Goal: Information Seeking & Learning: Learn about a topic

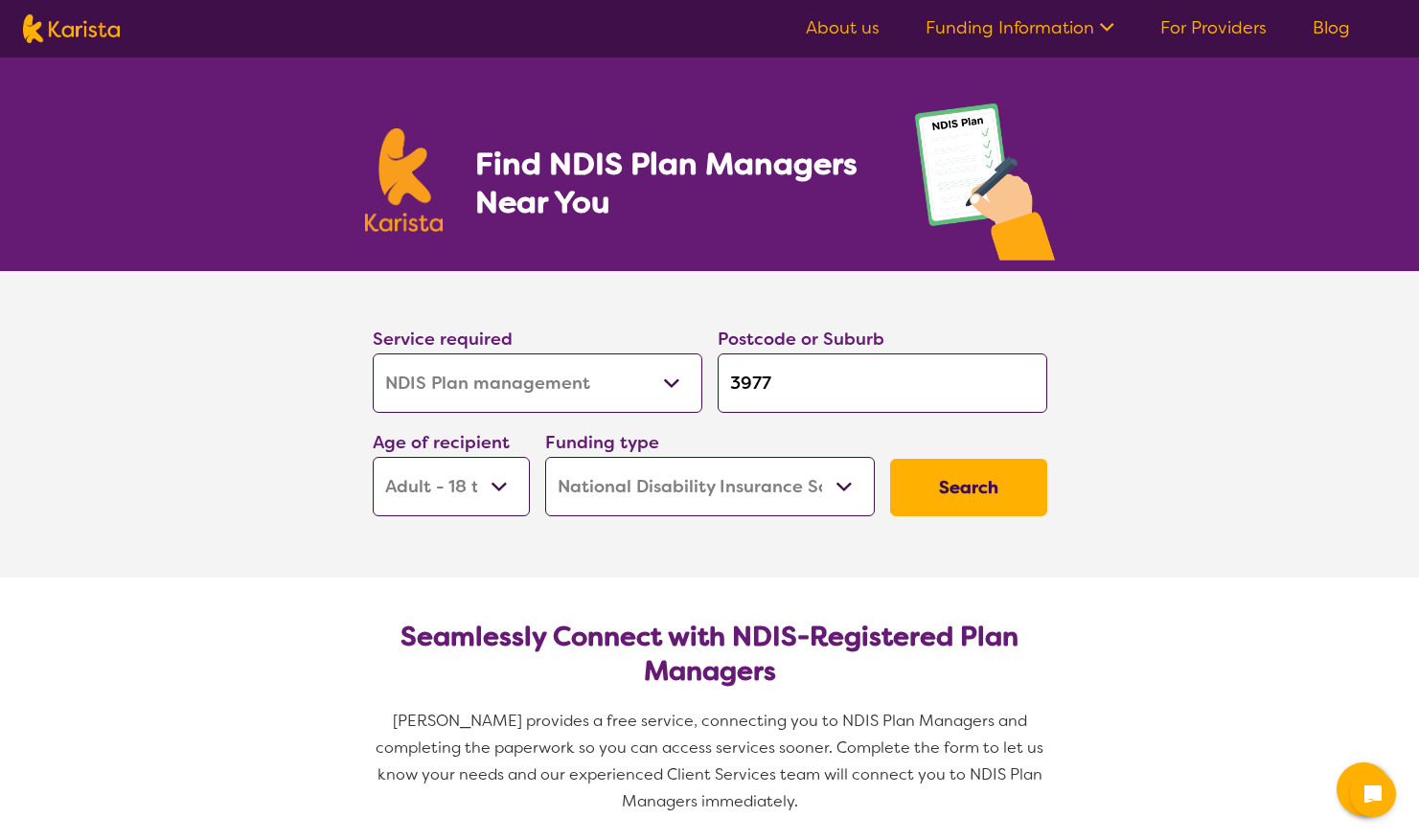
select select "NDIS Plan management"
select select "AD"
select select "NDIS"
select select "NDIS Plan management"
select select "AD"
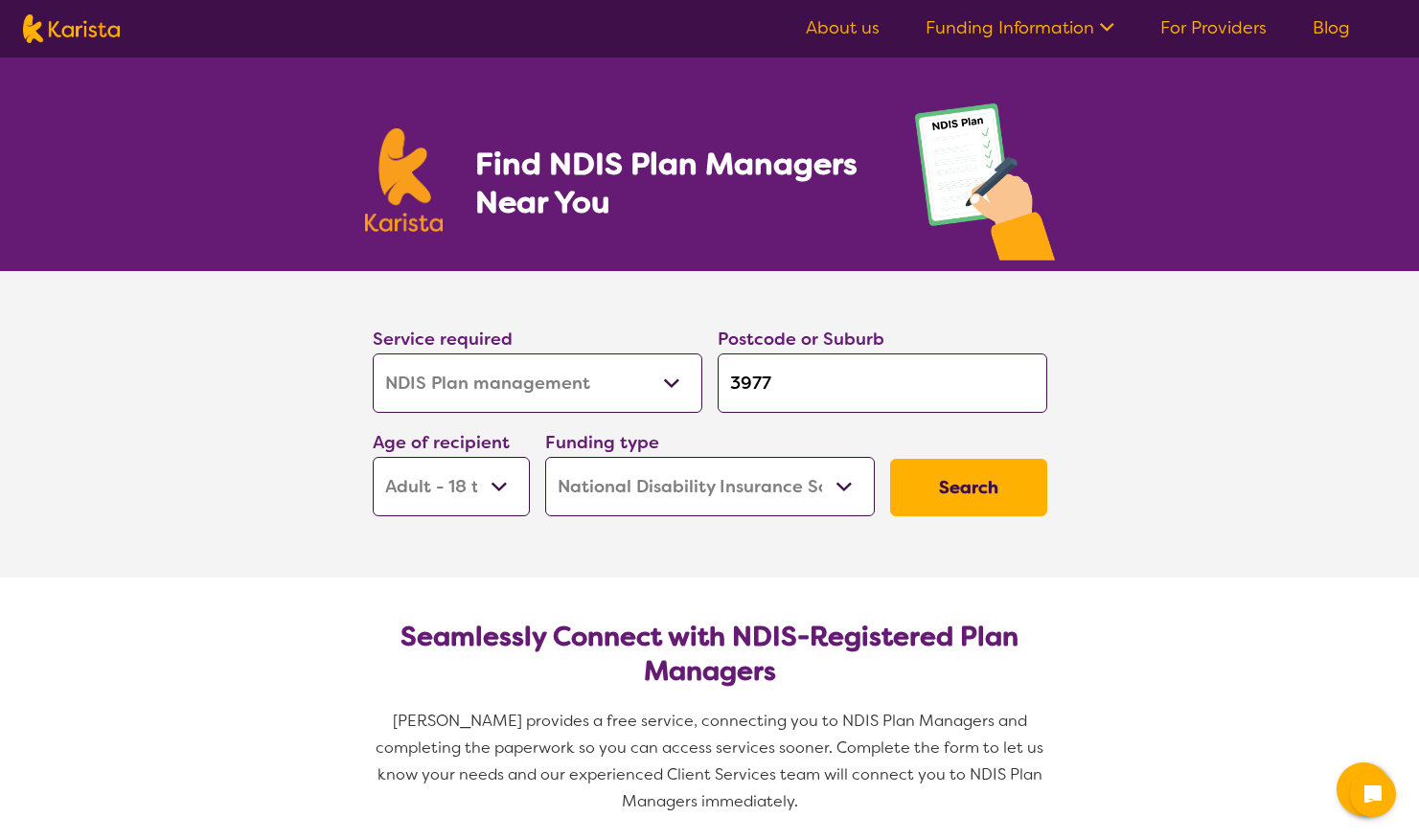
select select "NDIS"
click at [665, 373] on select "Allied Health Assistant Assessment ([MEDICAL_DATA] or [MEDICAL_DATA]) Behaviour…" at bounding box center [537, 383] width 329 height 59
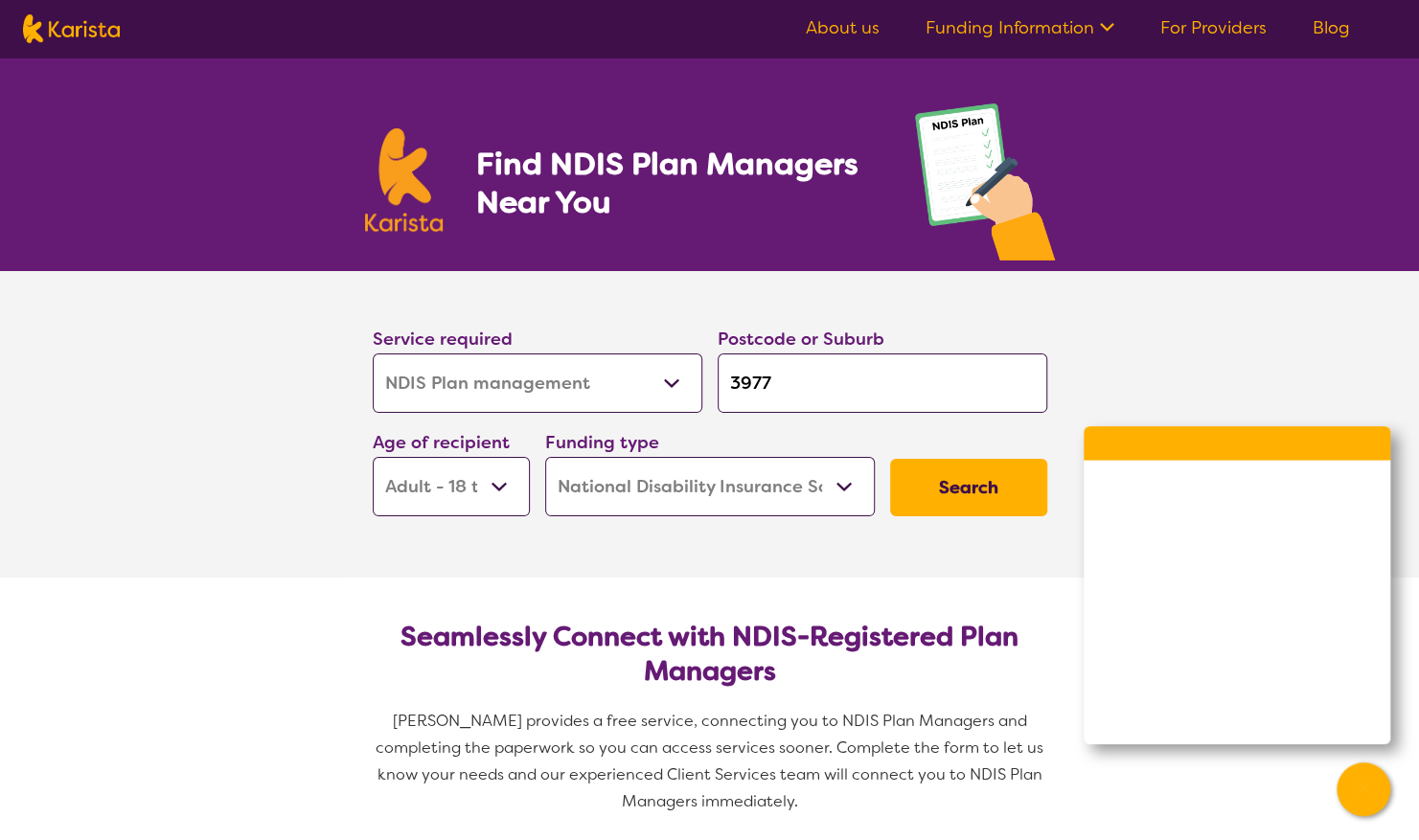
click at [665, 373] on select "Allied Health Assistant Assessment ([MEDICAL_DATA] or [MEDICAL_DATA]) Behaviour…" at bounding box center [537, 383] width 329 height 59
drag, startPoint x: 800, startPoint y: 384, endPoint x: 717, endPoint y: 380, distance: 83.1
click at [717, 380] on input "3977" at bounding box center [881, 383] width 329 height 59
type input "3"
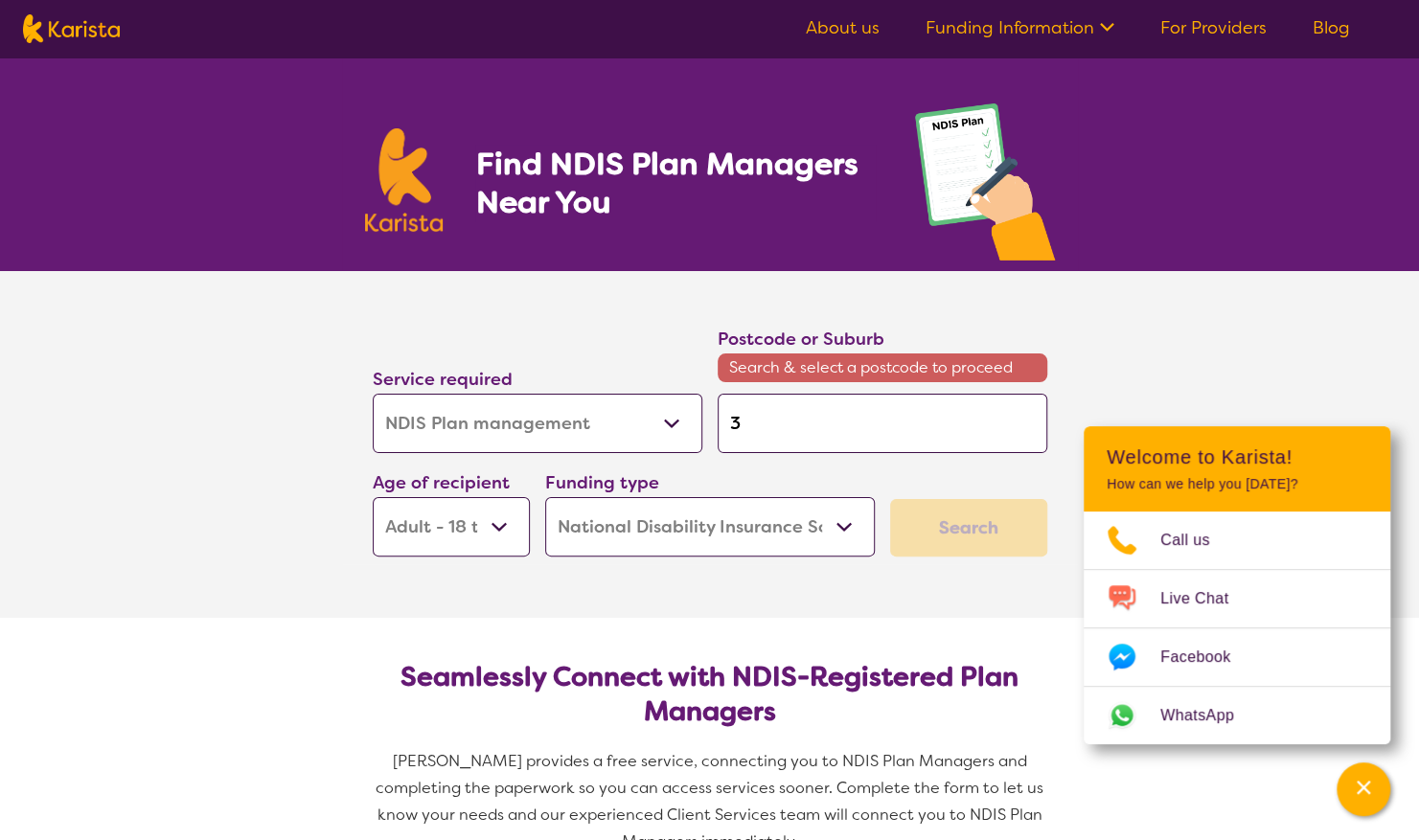
type input "38"
type input "380"
type input "3805"
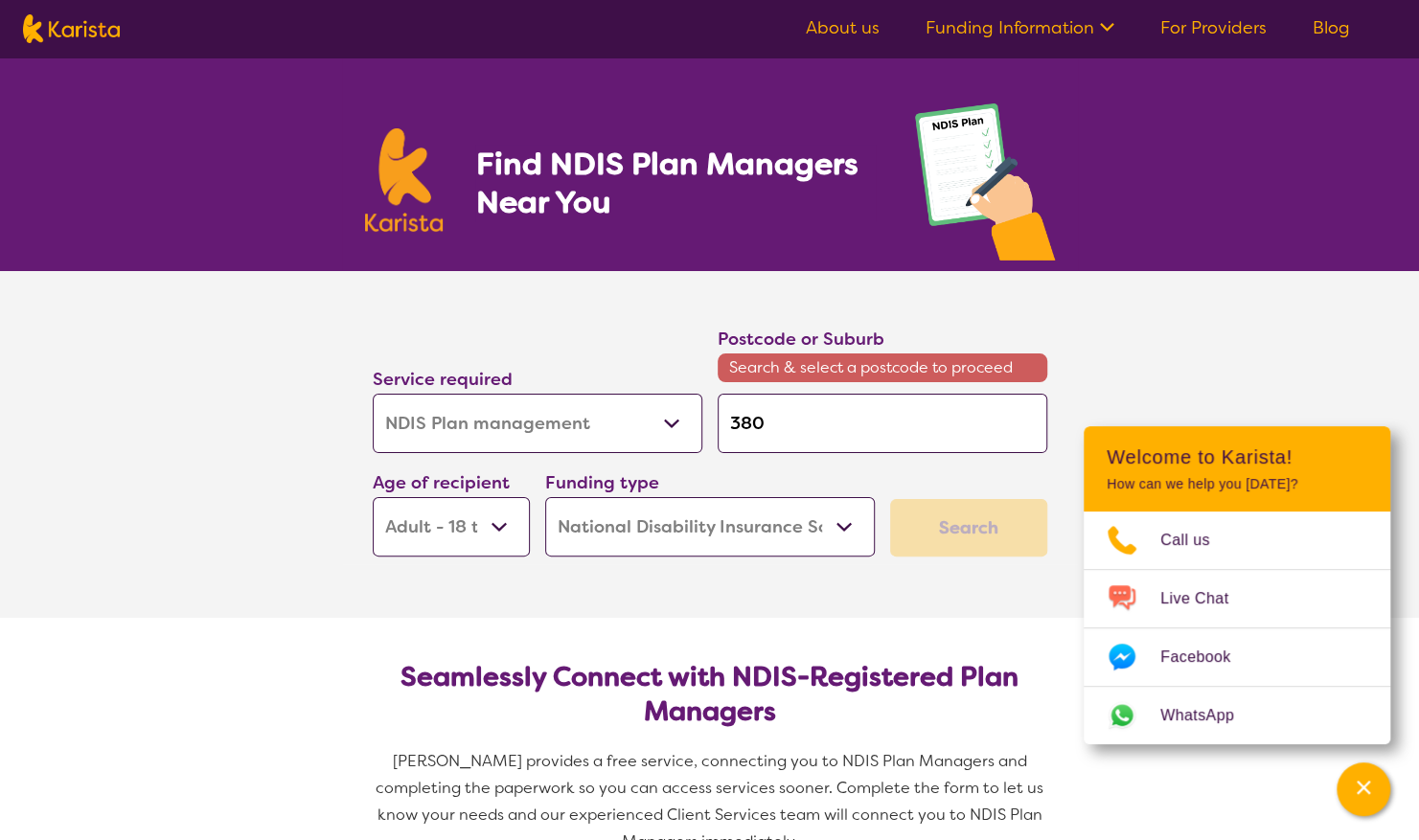
type input "3805"
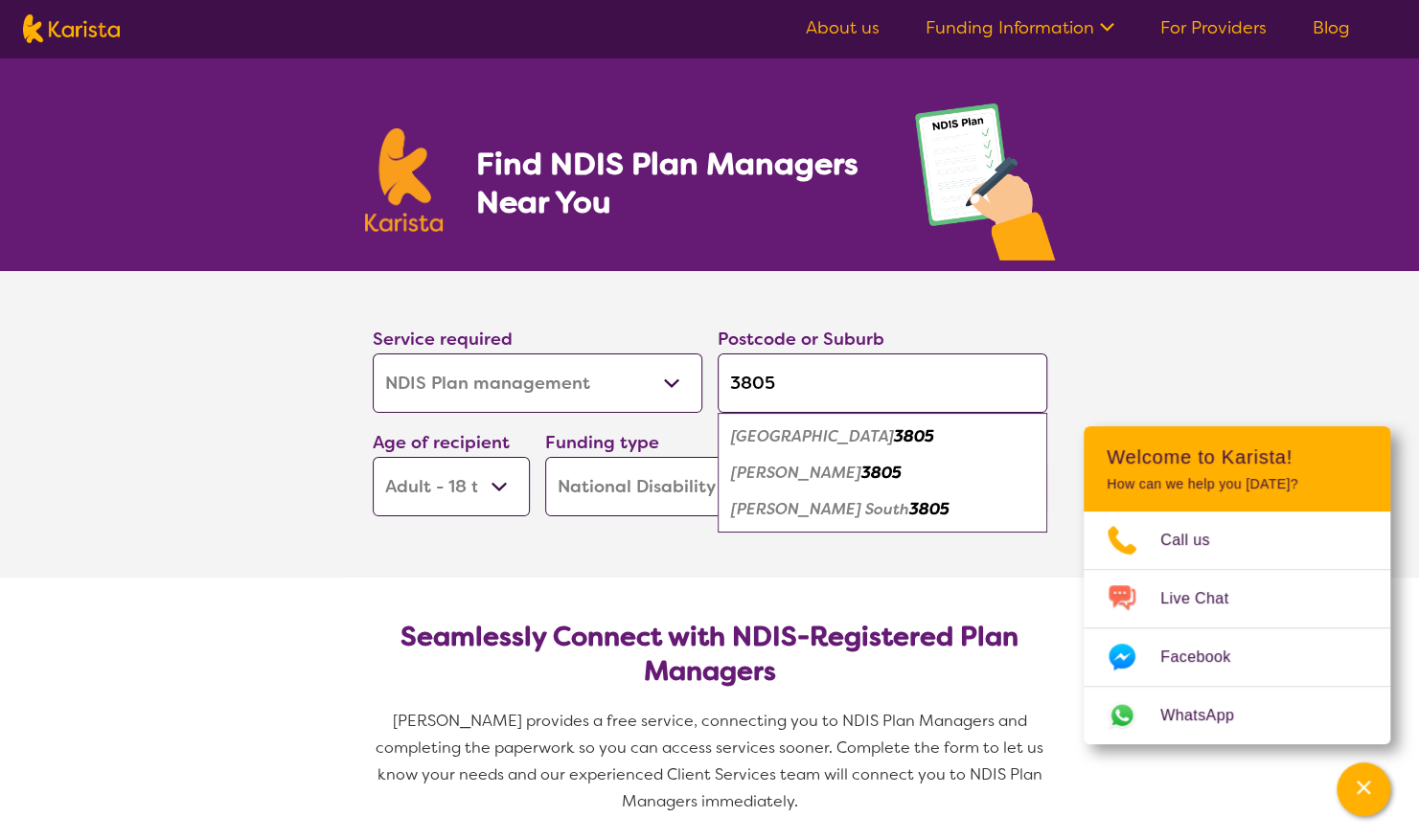
type input "3805"
click at [793, 508] on em "[PERSON_NAME] South" at bounding box center [820, 509] width 178 height 20
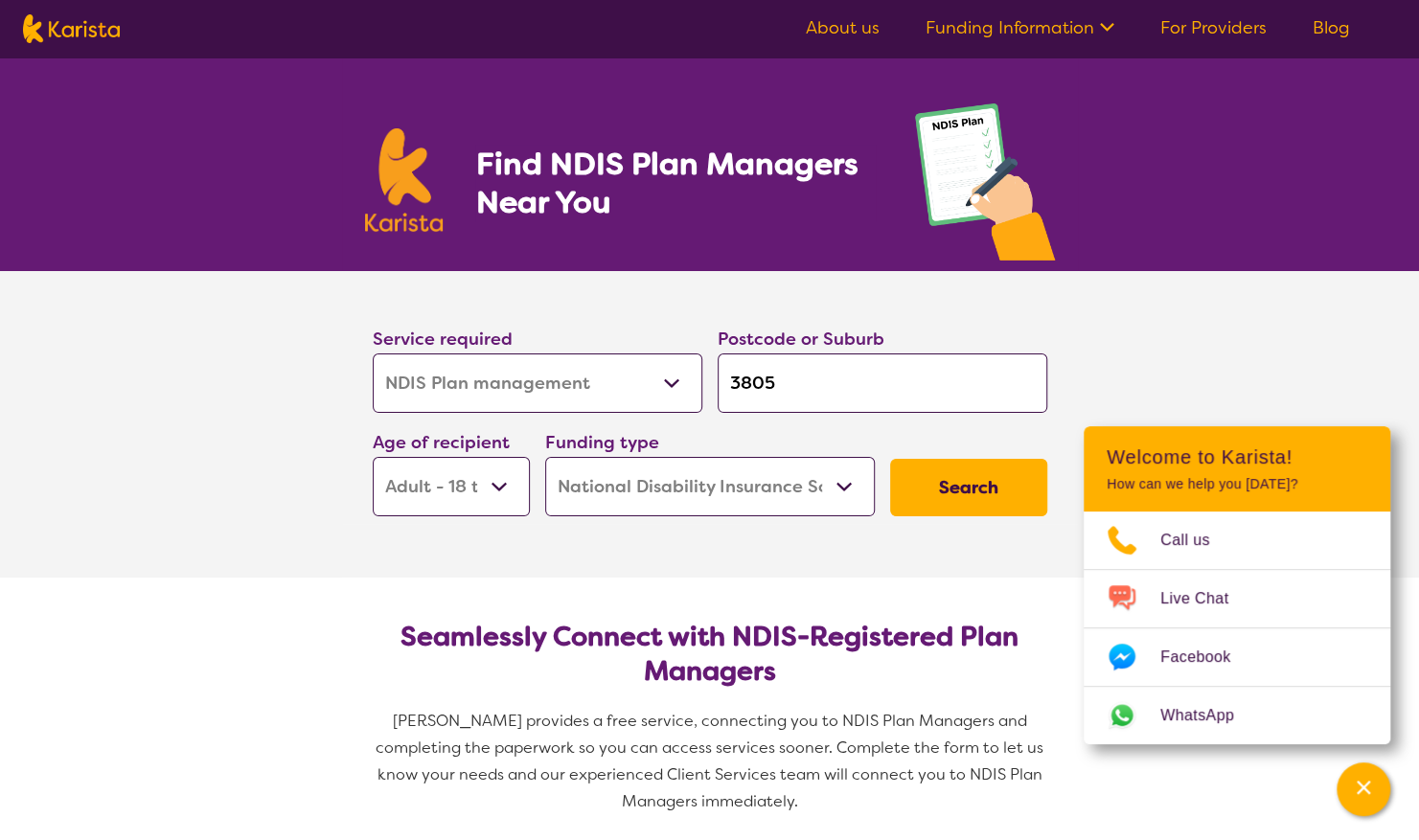
click at [500, 484] on select "Early Childhood - 0 to 9 Child - 10 to 11 Adolescent - 12 to 17 Adult - 18 to 6…" at bounding box center [451, 486] width 157 height 59
click at [501, 481] on select "Early Childhood - 0 to 9 Child - 10 to 11 Adolescent - 12 to 17 Adult - 18 to 6…" at bounding box center [451, 486] width 157 height 59
click at [972, 494] on button "Search" at bounding box center [969, 487] width 157 height 57
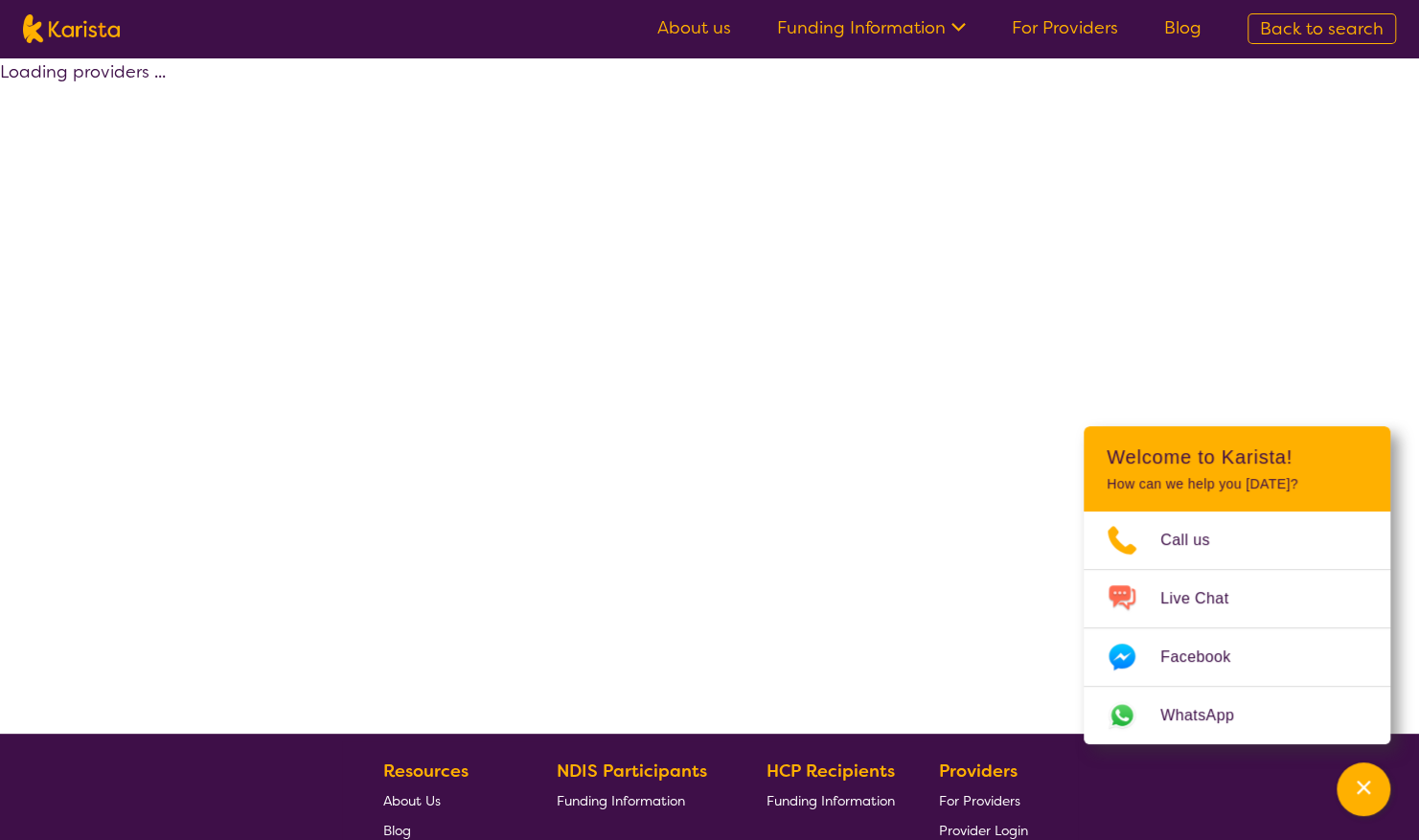
select select "by_score"
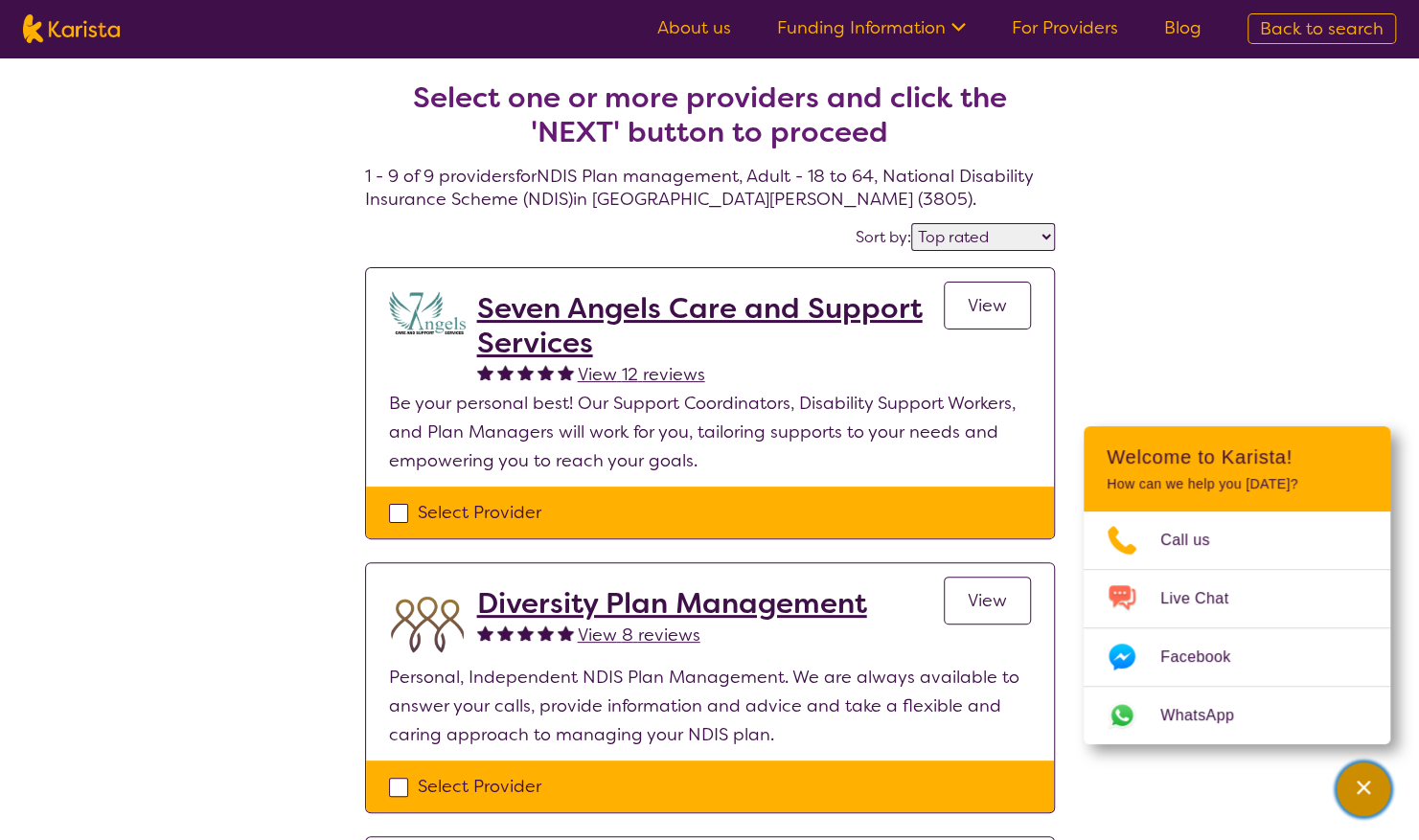
click at [1373, 787] on div "Channel Menu" at bounding box center [1363, 789] width 38 height 42
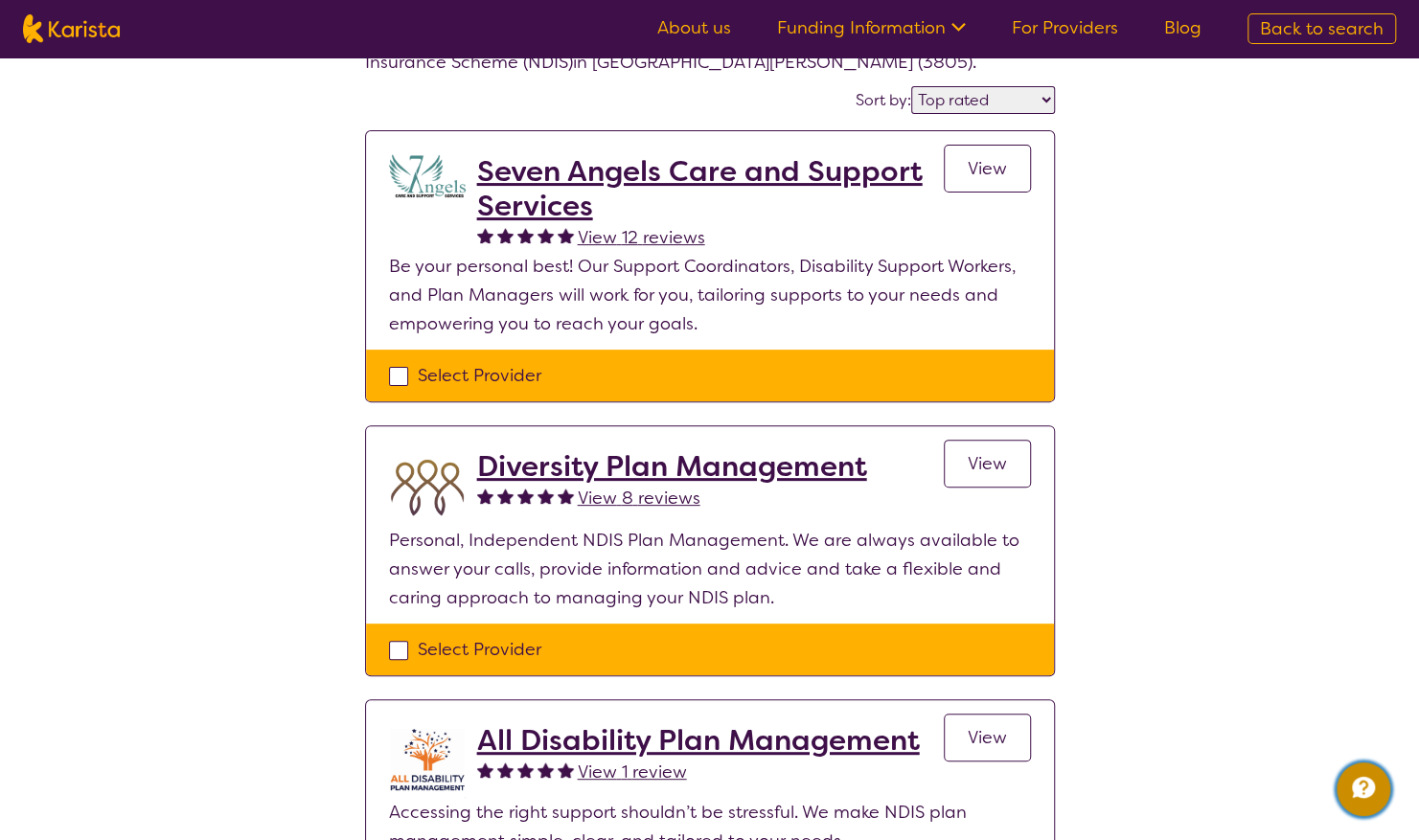
scroll to position [192, 0]
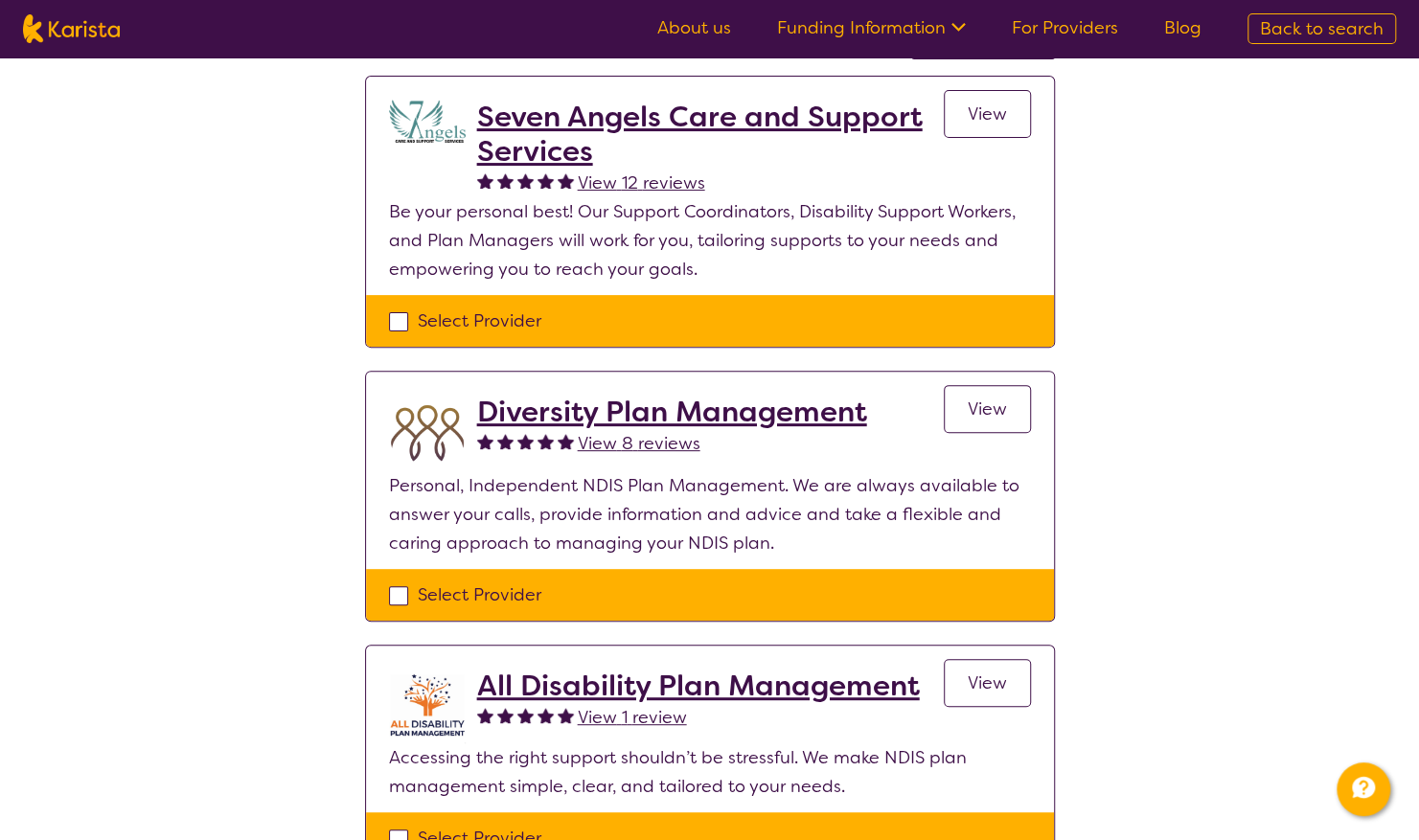
click at [998, 404] on span "View" at bounding box center [988, 409] width 39 height 23
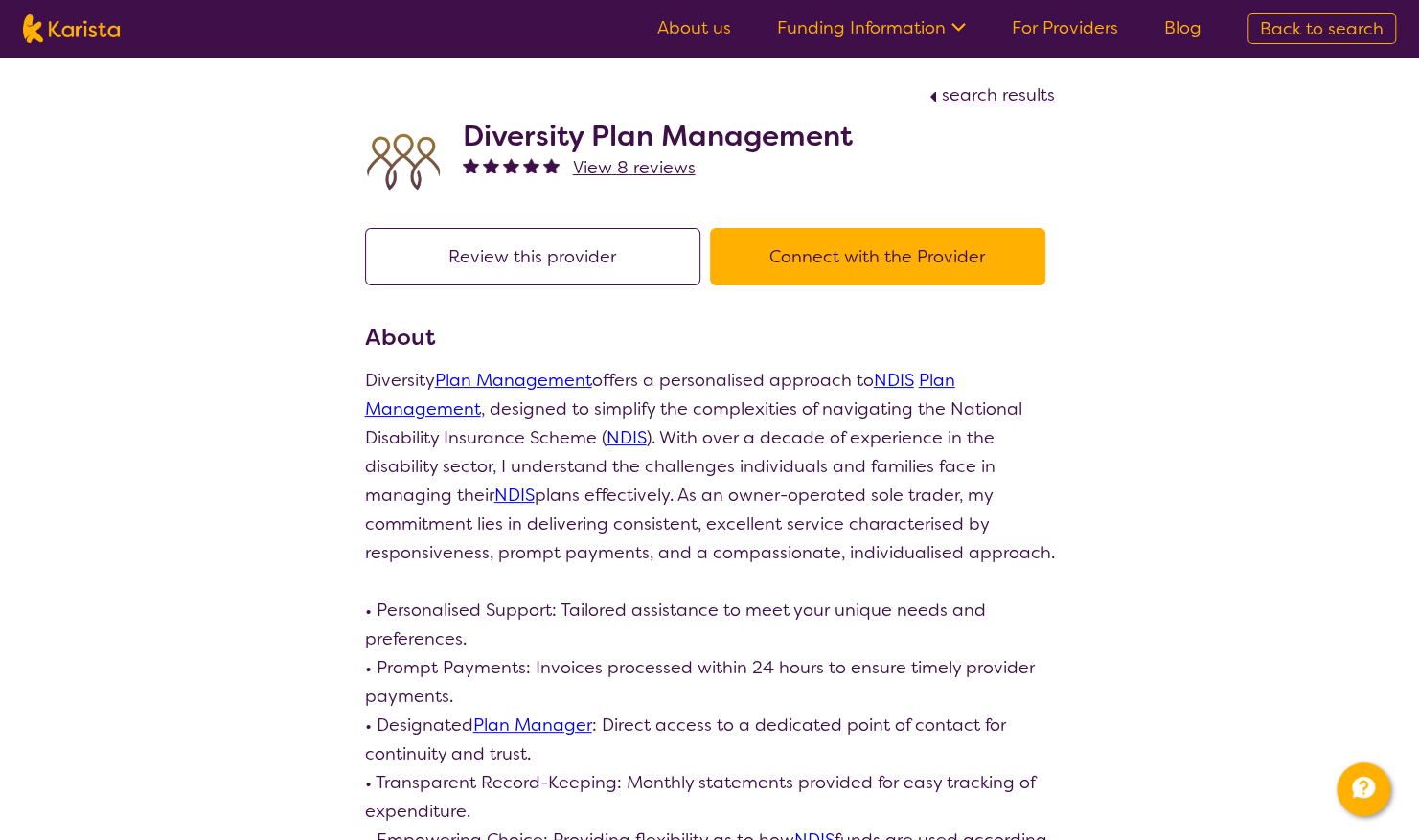
scroll to position [192, 0]
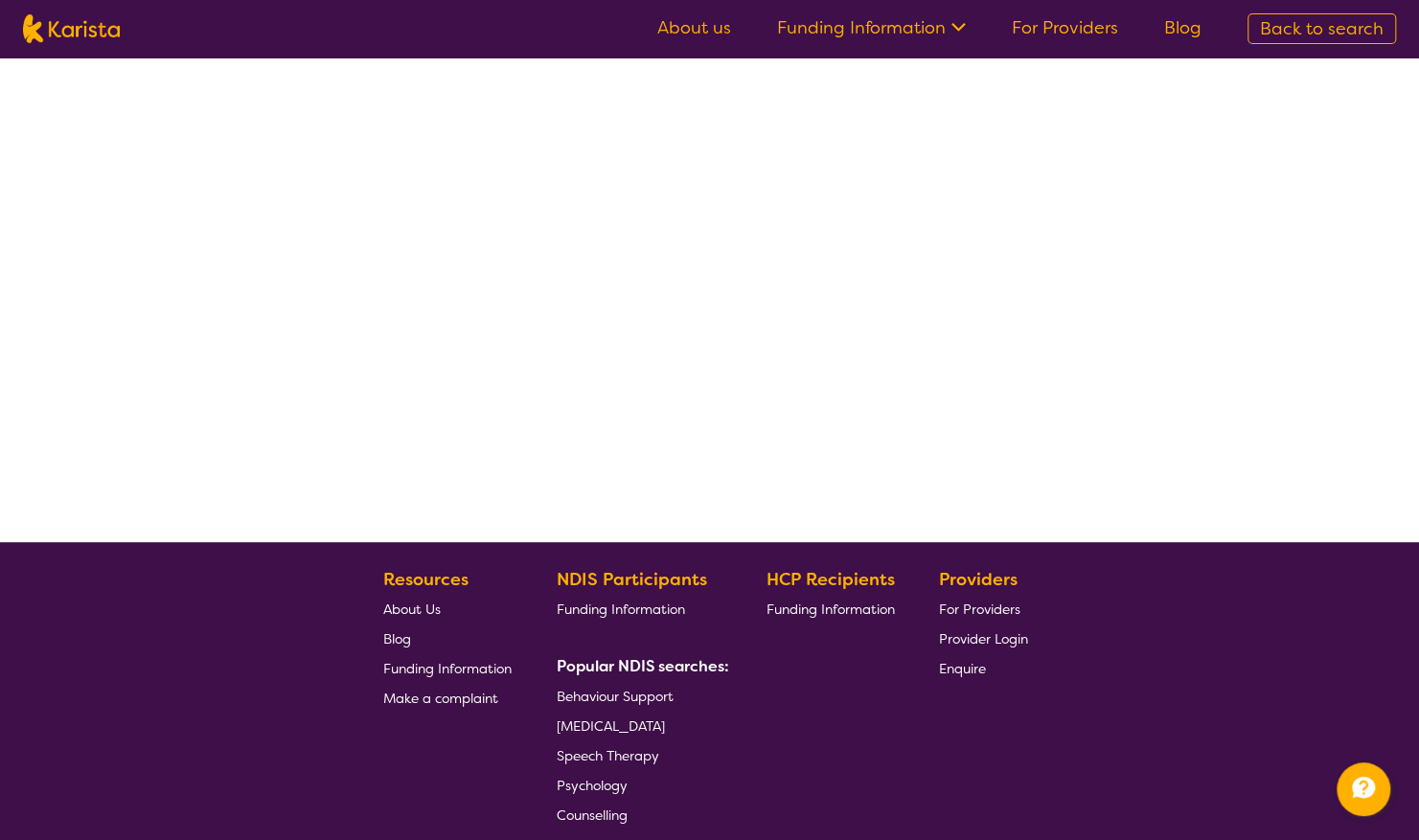
select select "by_score"
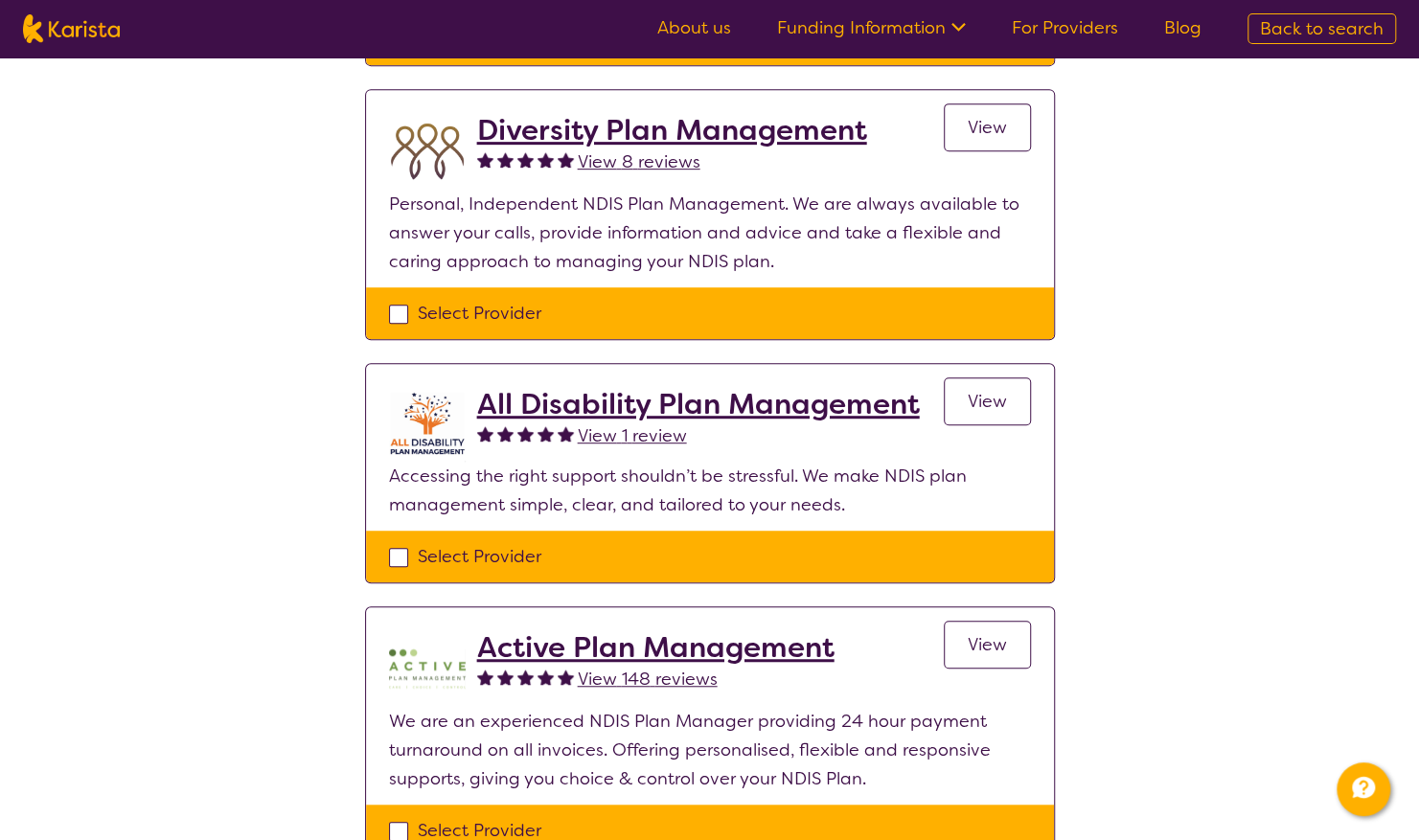
scroll to position [575, 0]
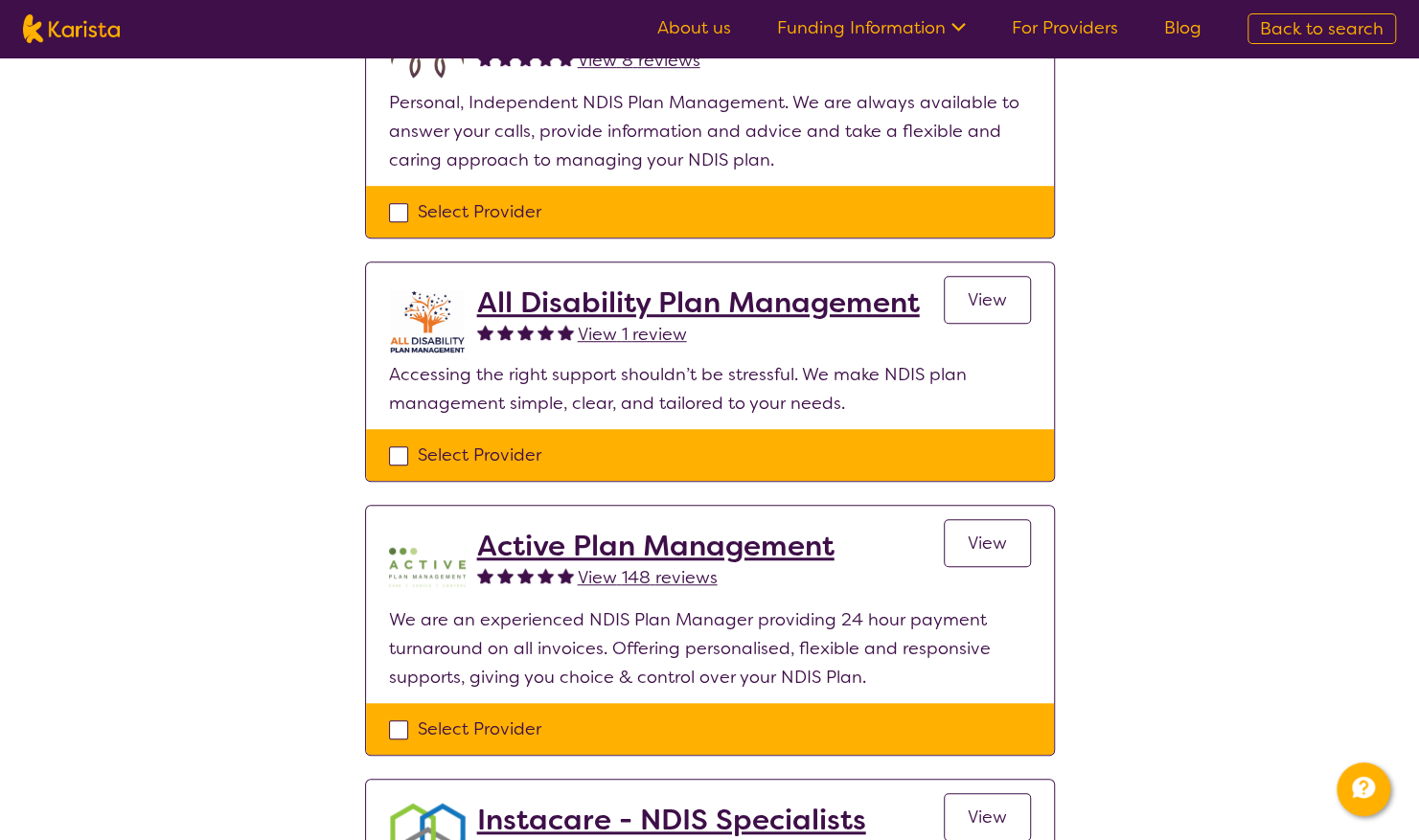
click at [1000, 540] on span "View" at bounding box center [988, 542] width 39 height 23
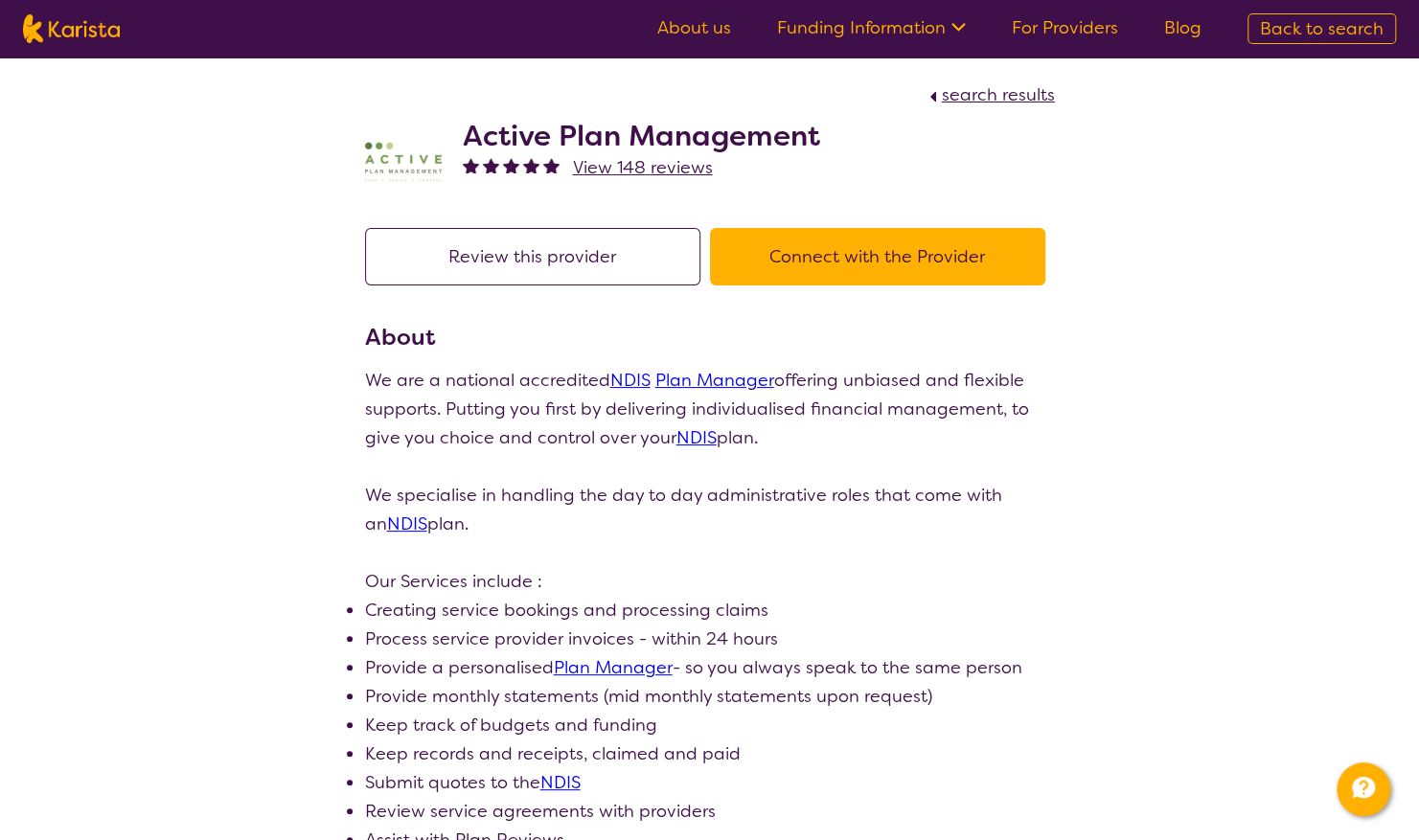
select select "by_score"
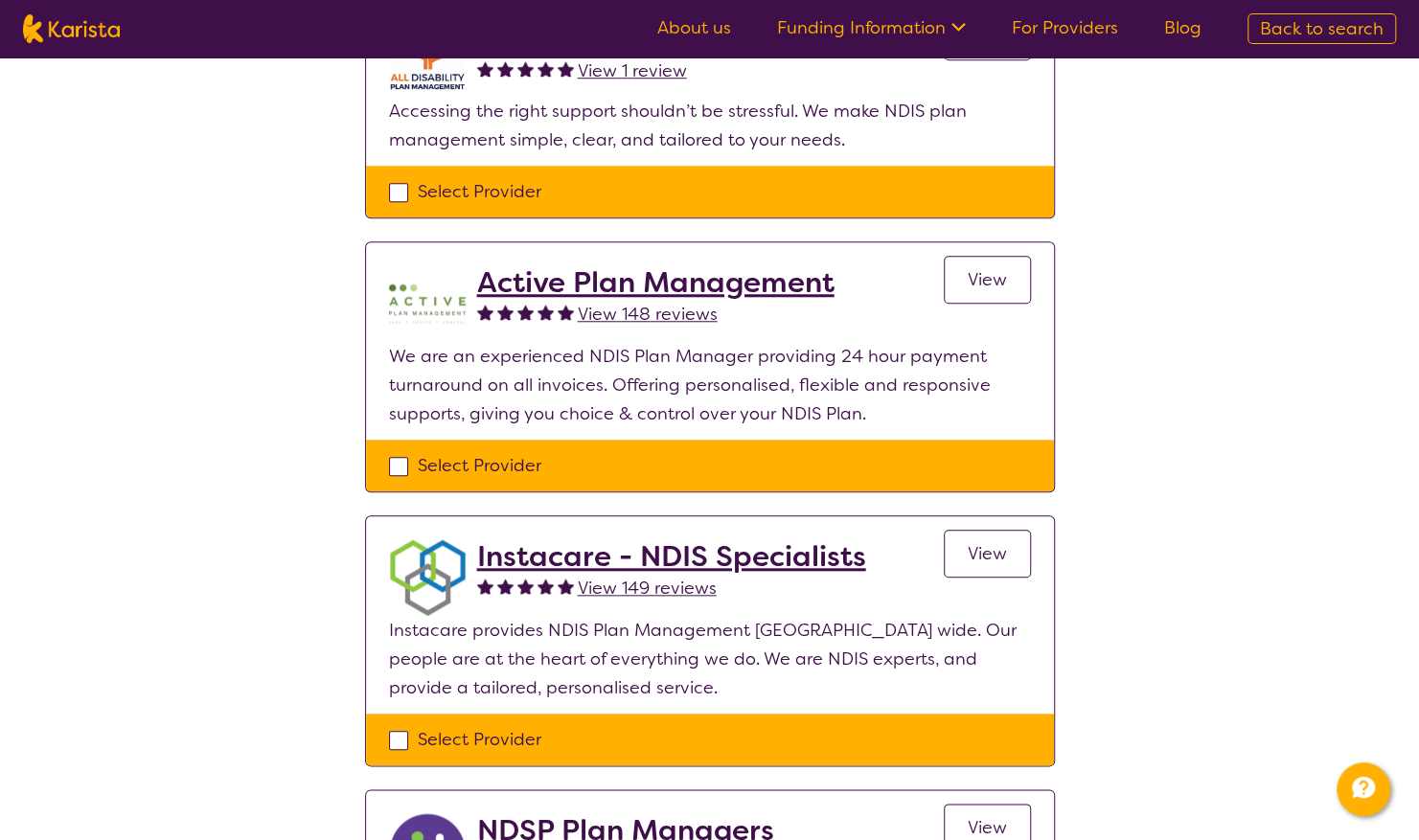
scroll to position [958, 0]
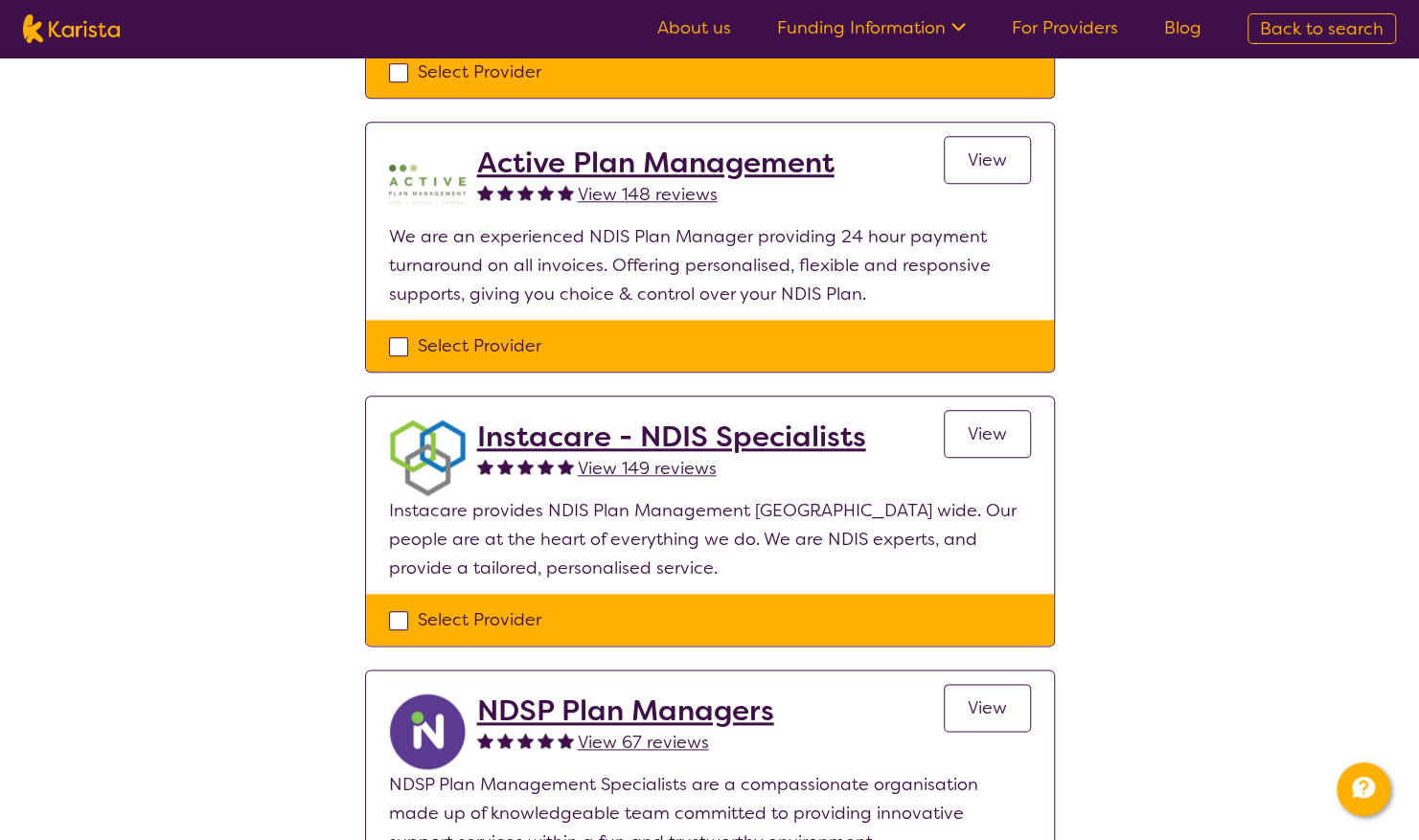
click at [1016, 427] on link "View" at bounding box center [987, 433] width 87 height 48
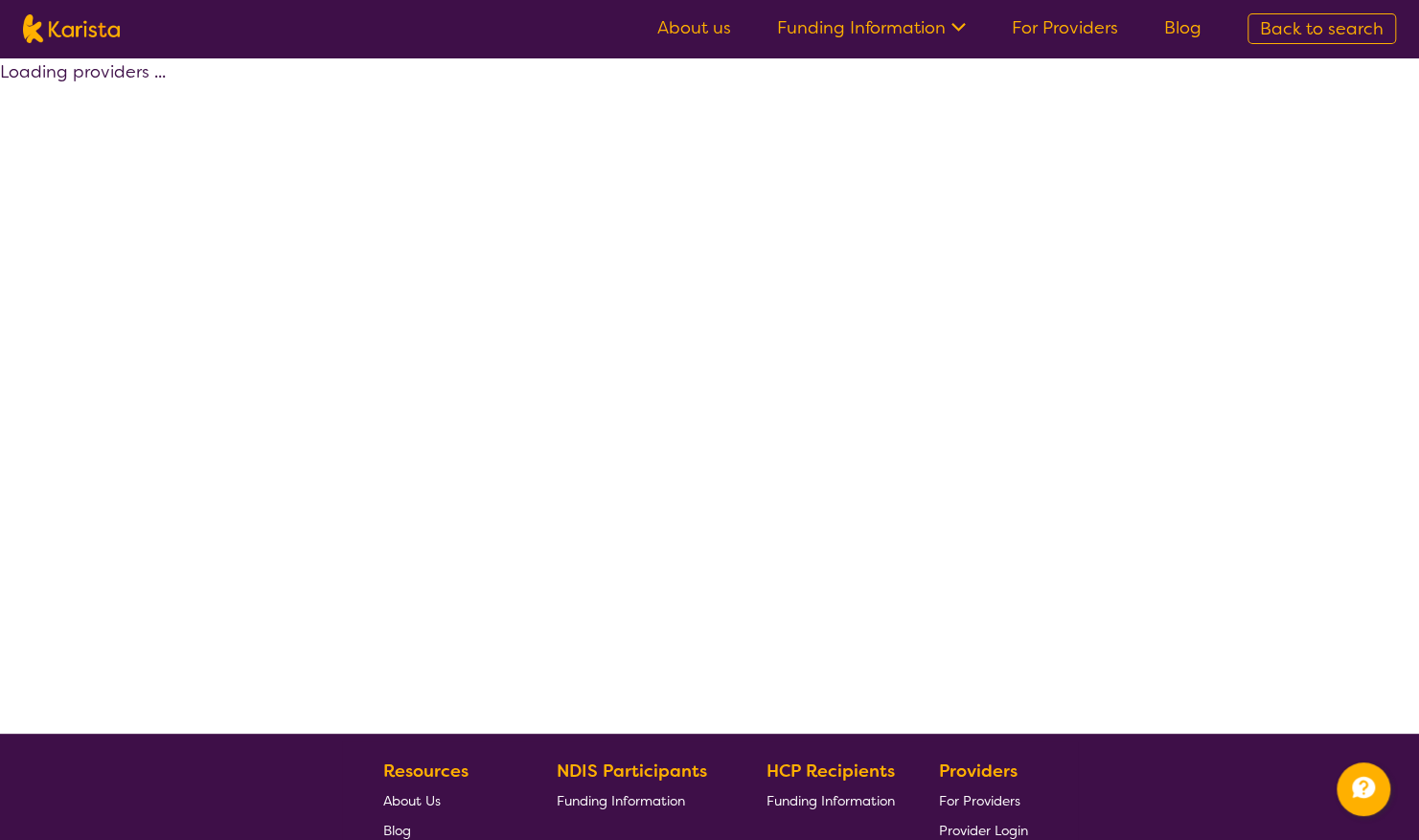
scroll to position [358, 0]
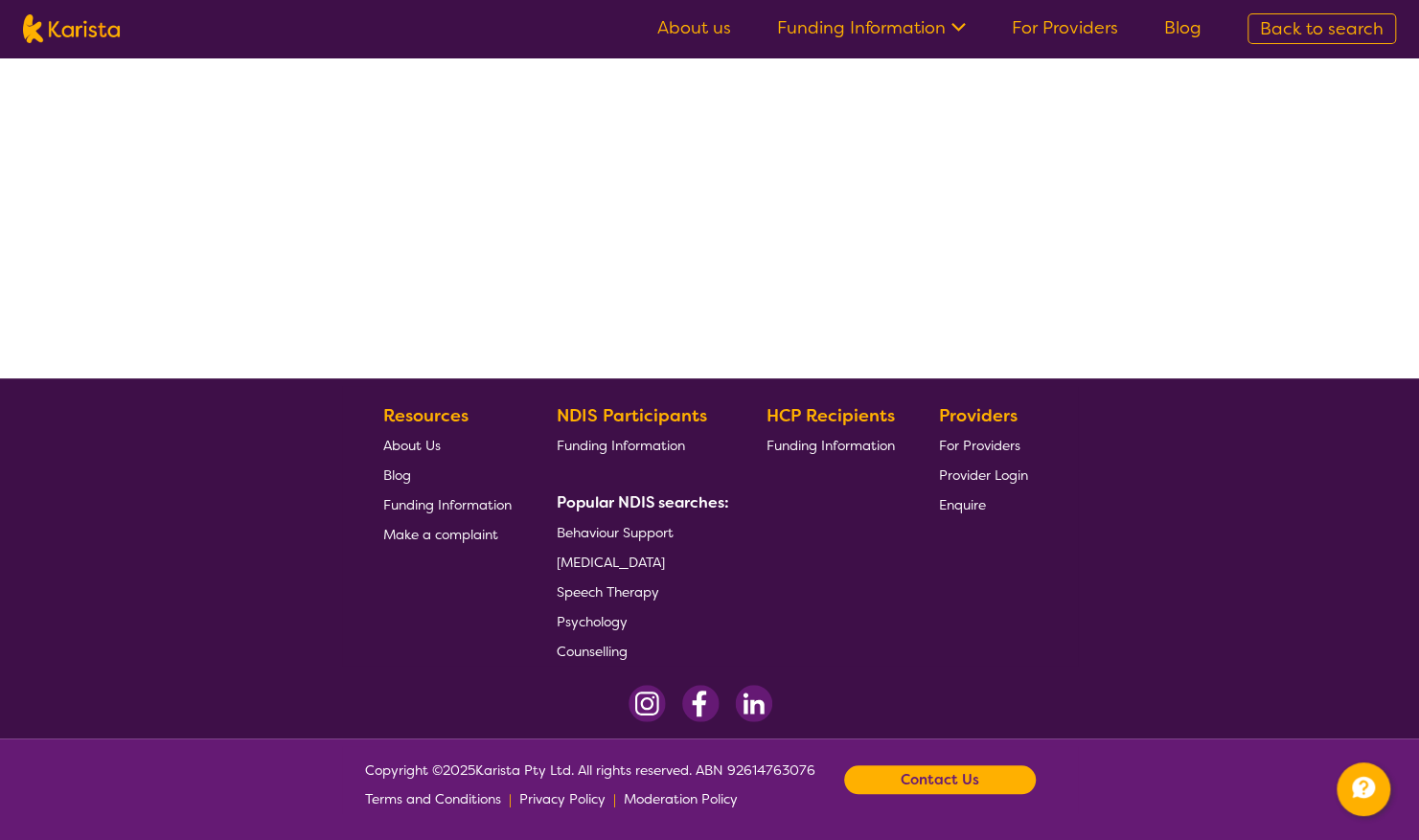
select select "by_score"
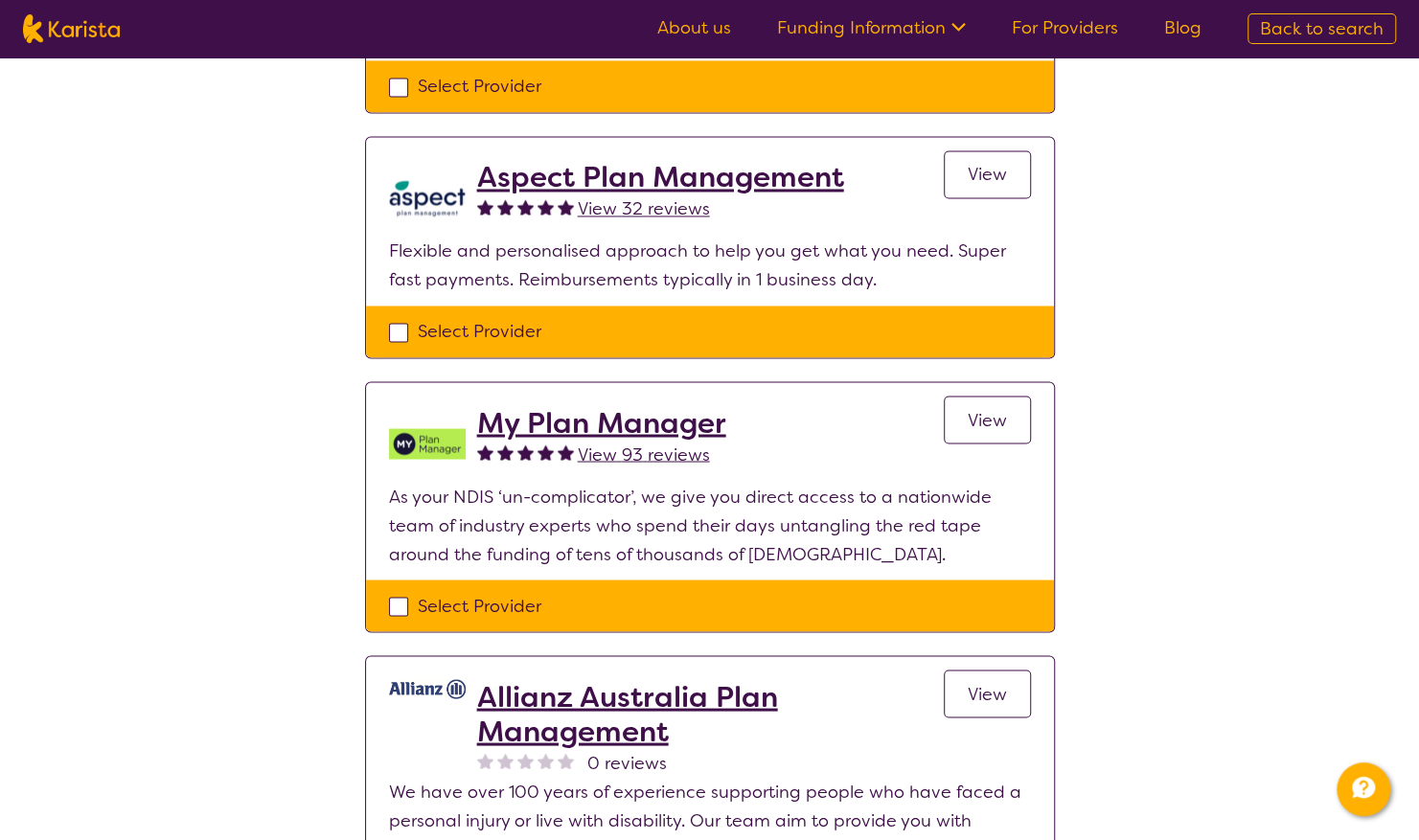
scroll to position [1602, 0]
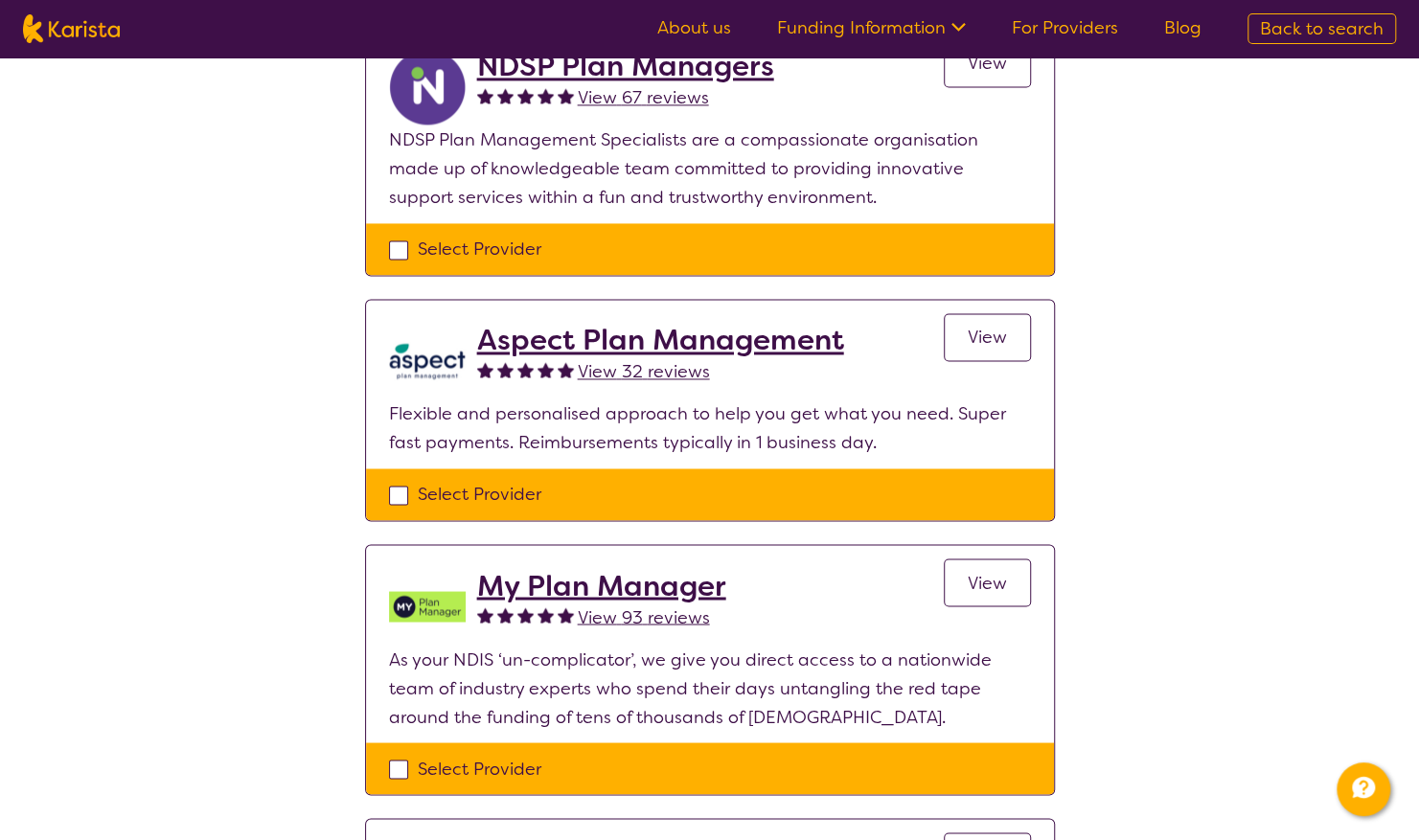
click at [985, 313] on link "View" at bounding box center [987, 337] width 87 height 48
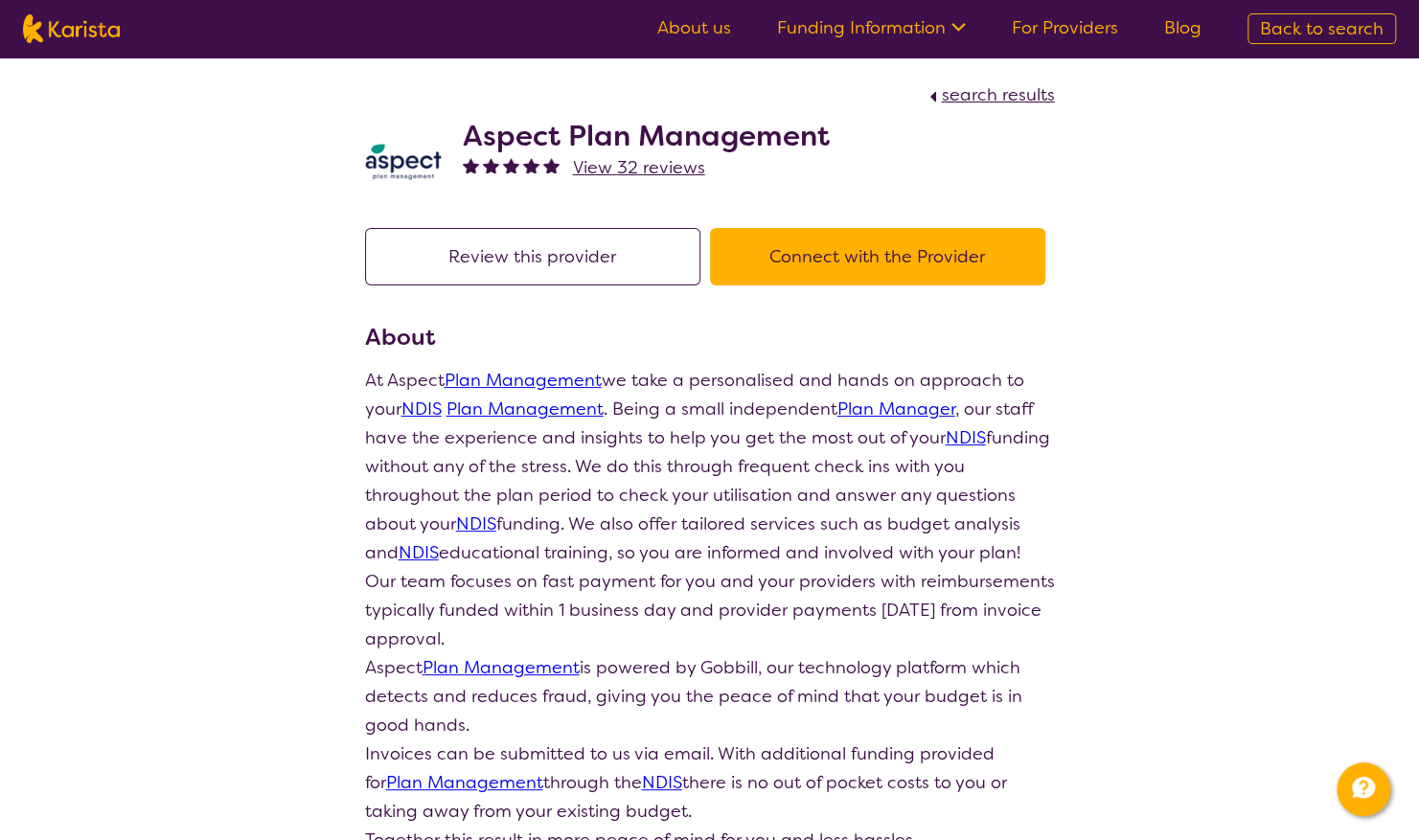
scroll to position [358, 0]
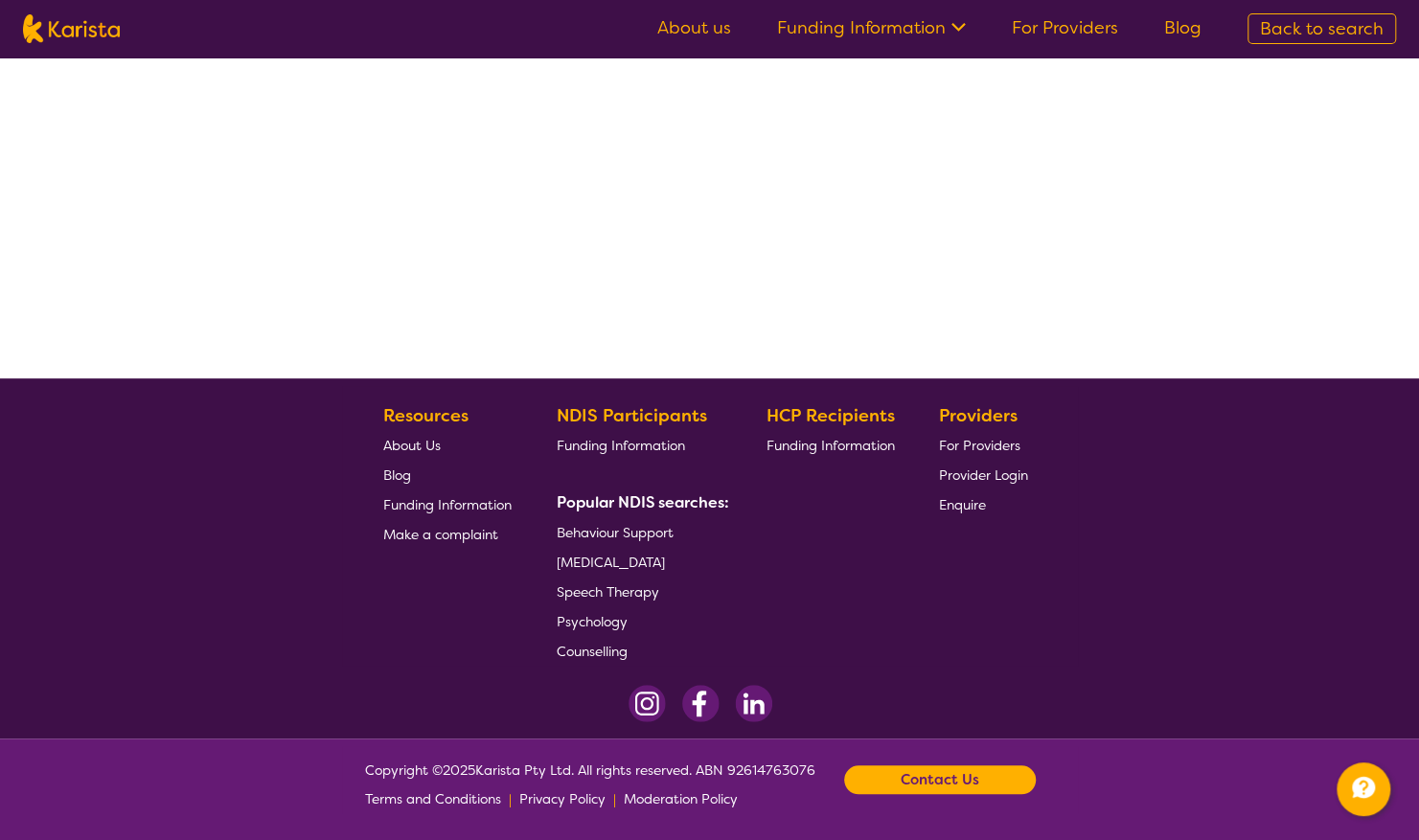
select select "by_score"
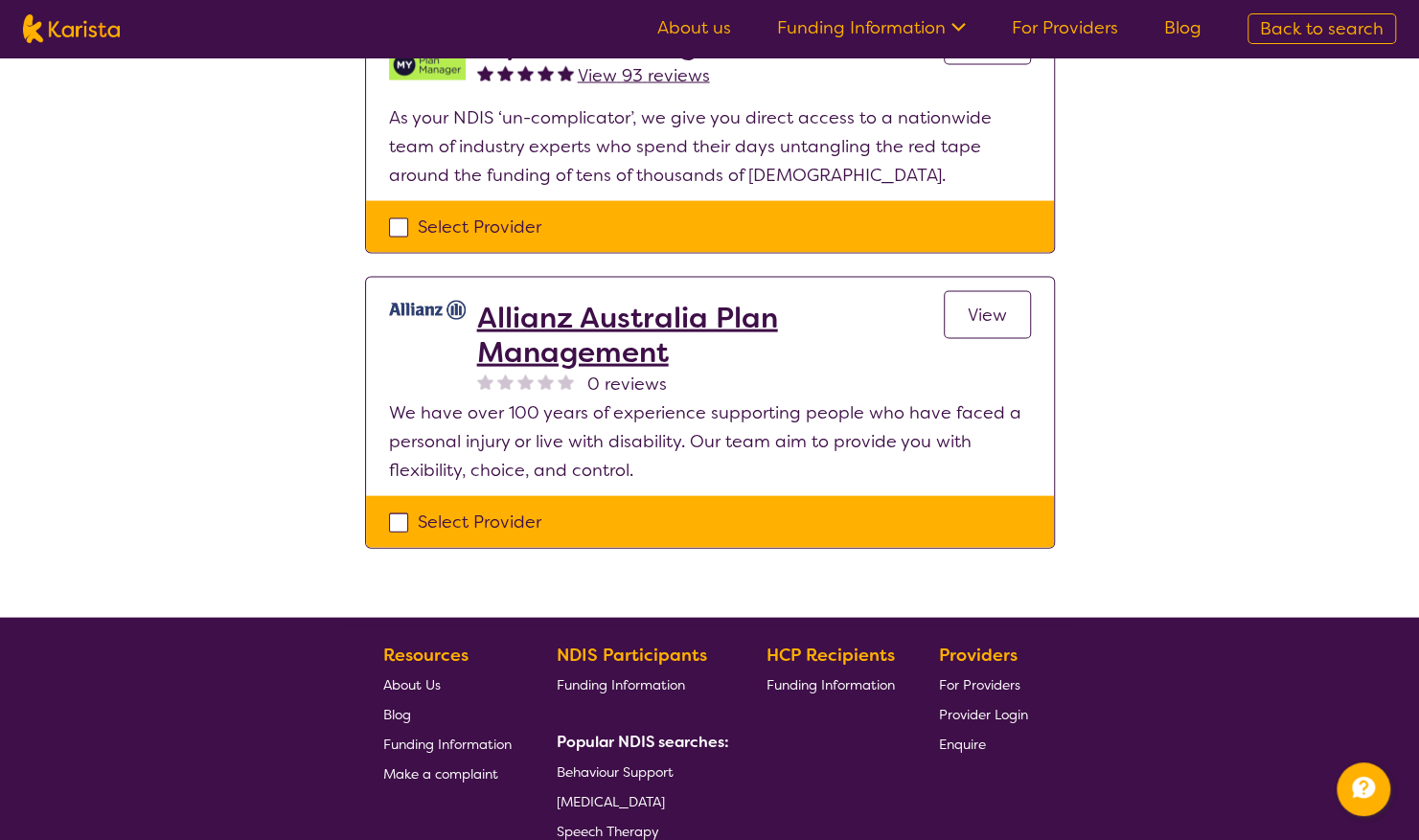
scroll to position [2207, 0]
